Goal: Information Seeking & Learning: Learn about a topic

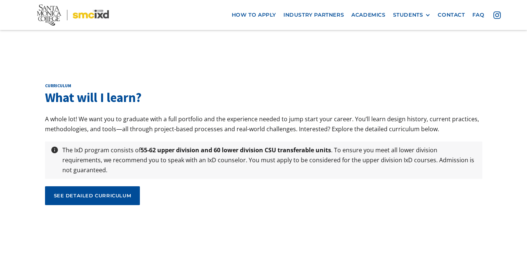
scroll to position [2439, 0]
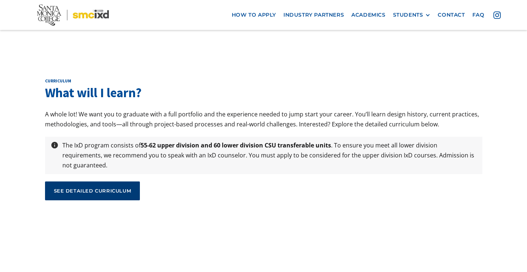
click at [115, 181] on link "see detailed curriculum" at bounding box center [92, 190] width 95 height 18
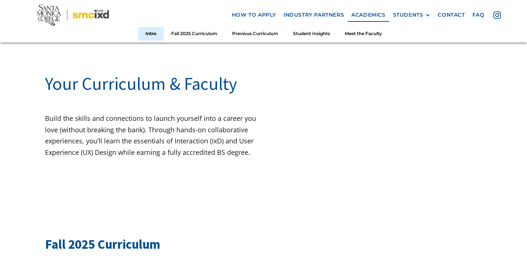
scroll to position [230, 0]
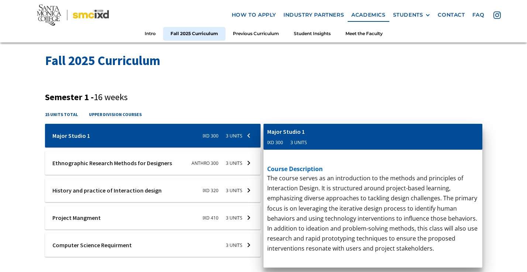
click at [154, 157] on div at bounding box center [153, 163] width 216 height 24
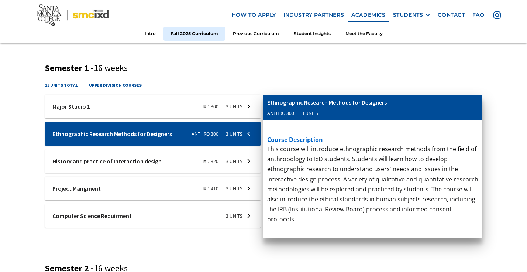
scroll to position [273, 0]
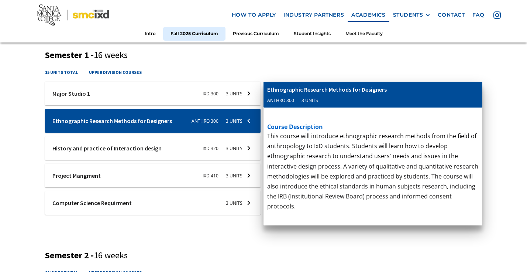
click at [154, 157] on div at bounding box center [153, 148] width 216 height 24
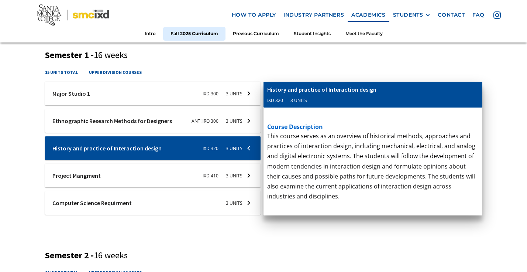
click at [151, 179] on div at bounding box center [153, 176] width 216 height 24
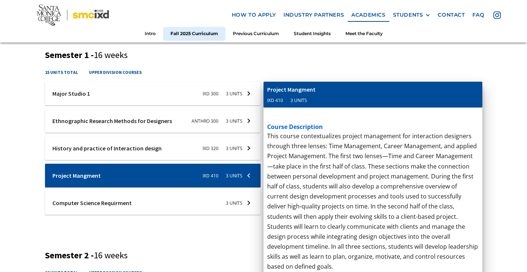
click at [159, 201] on div at bounding box center [153, 203] width 216 height 24
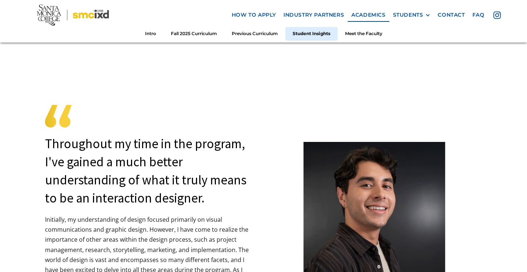
scroll to position [1975, 0]
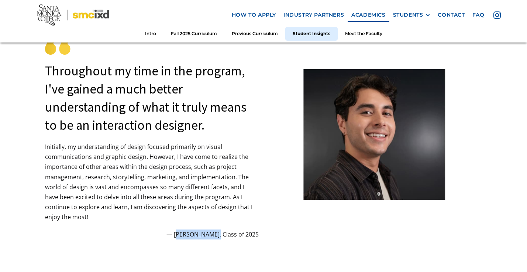
drag, startPoint x: 183, startPoint y: 232, endPoint x: 219, endPoint y: 233, distance: 35.9
click at [219, 233] on p "— [PERSON_NAME], Class of 2025" at bounding box center [152, 234] width 214 height 10
copy p "[PERSON_NAME]"
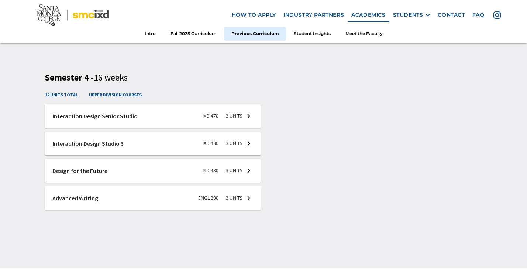
scroll to position [1675, 0]
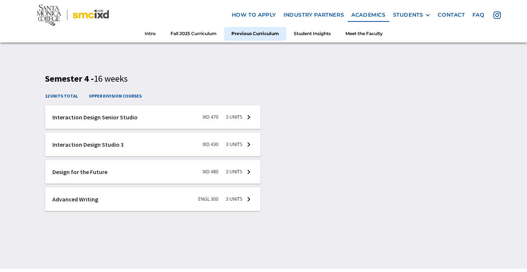
click at [242, 183] on div at bounding box center [153, 172] width 216 height 24
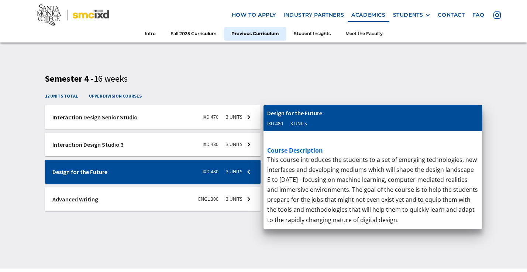
click at [249, 85] on div "Semester 4 - 16 weeks 12 units total upper division courses ixd-470-senior-stud…" at bounding box center [264, 146] width 438 height 147
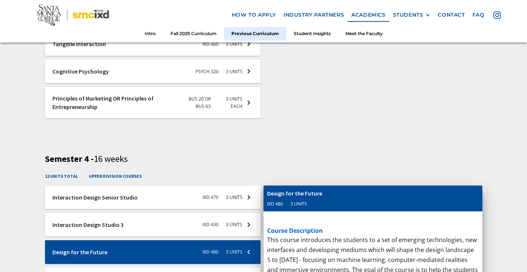
scroll to position [1560, 0]
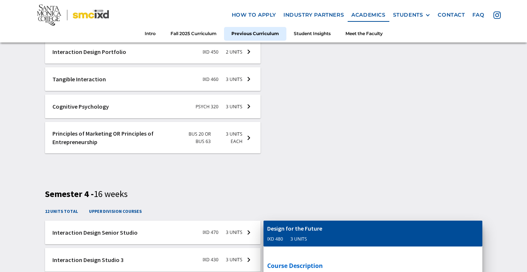
click at [285, 156] on div "Principles of Marketing This course introduces modern business marketing concep…" at bounding box center [373, 129] width 212 height 135
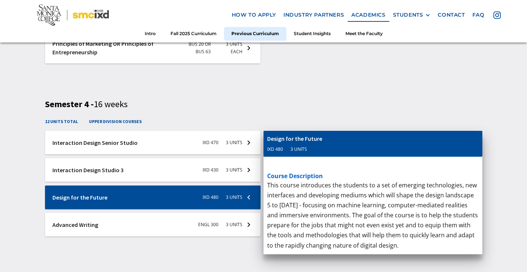
scroll to position [1671, 0]
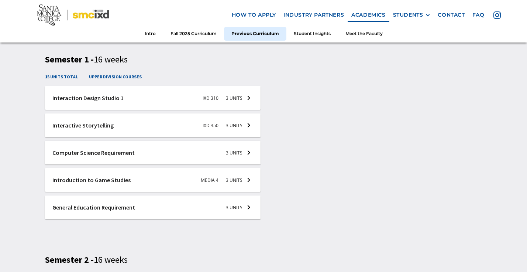
scroll to position [1088, 0]
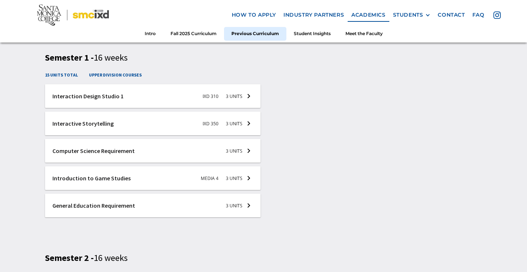
click at [235, 174] on div at bounding box center [153, 178] width 216 height 24
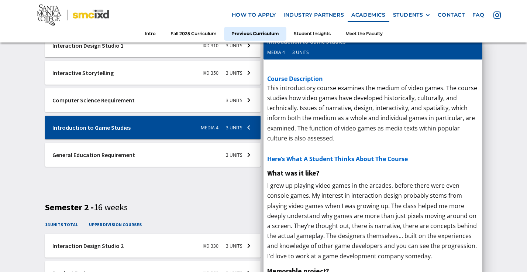
scroll to position [1139, 0]
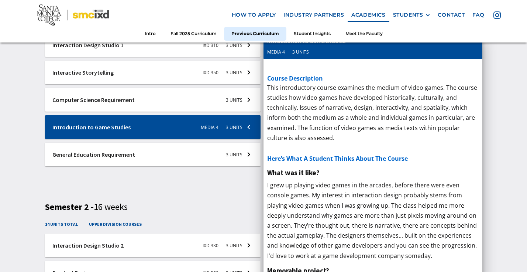
drag, startPoint x: 333, startPoint y: 141, endPoint x: 290, endPoint y: 103, distance: 57.3
click at [290, 103] on div "general-ed-semester-1 General Education Requirement 3 Units course description …" at bounding box center [373, 104] width 219 height 143
drag, startPoint x: 269, startPoint y: 87, endPoint x: 319, endPoint y: 124, distance: 62.3
click at [316, 121] on div "general-ed-semester-1 General Education Requirement 3 Units course description …" at bounding box center [373, 104] width 219 height 143
click at [288, 94] on div "course description CSU General Education or IGETC requirement (as needed). here…" at bounding box center [373, 77] width 219 height 37
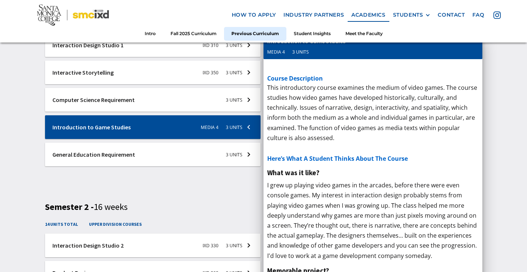
click at [288, 94] on div "course description CSU General Education or IGETC requirement (as needed). here…" at bounding box center [373, 77] width 219 height 37
drag, startPoint x: 332, startPoint y: 138, endPoint x: 297, endPoint y: 99, distance: 52.6
click at [297, 99] on div "general-ed-semester-1 General Education Requirement 3 Units course description …" at bounding box center [373, 104] width 219 height 143
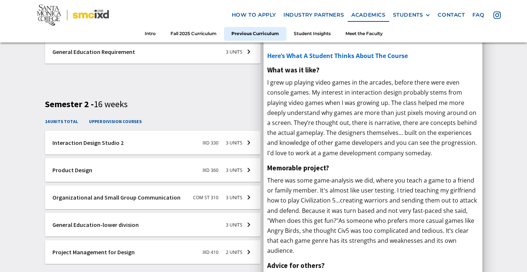
scroll to position [1247, 0]
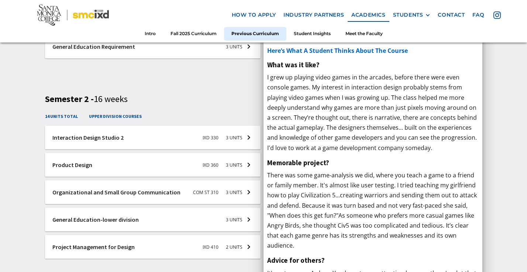
drag, startPoint x: 300, startPoint y: 207, endPoint x: 298, endPoint y: 179, distance: 27.4
click at [298, 179] on p "This course contextualizes project management for interaction designers. Projec…" at bounding box center [373, 215] width 212 height 81
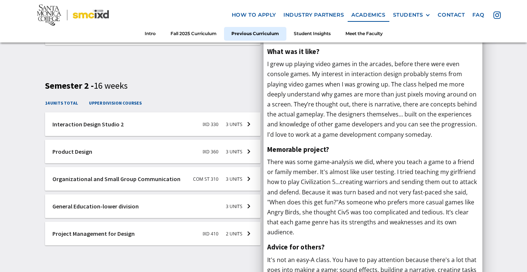
scroll to position [1266, 0]
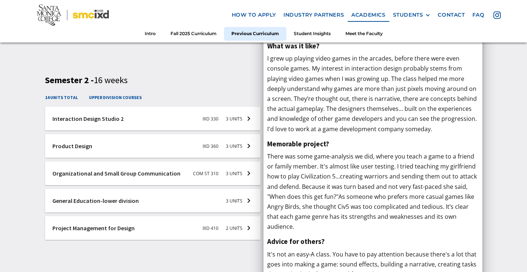
click at [229, 145] on div at bounding box center [153, 146] width 216 height 24
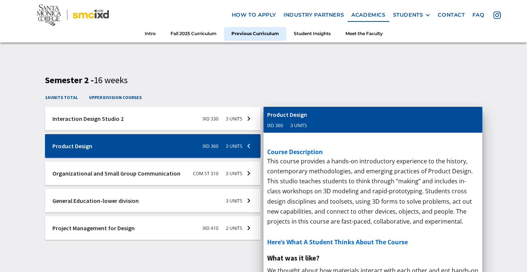
drag, startPoint x: 270, startPoint y: 161, endPoint x: 297, endPoint y: 174, distance: 29.4
click at [297, 174] on p "This course contextualizes project management for interaction designers. Projec…" at bounding box center [373, 196] width 212 height 81
click at [318, 11] on link "industry partners" at bounding box center [314, 15] width 68 height 14
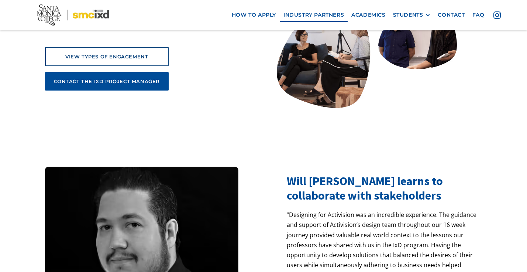
scroll to position [275, 0]
